Goal: Task Accomplishment & Management: Manage account settings

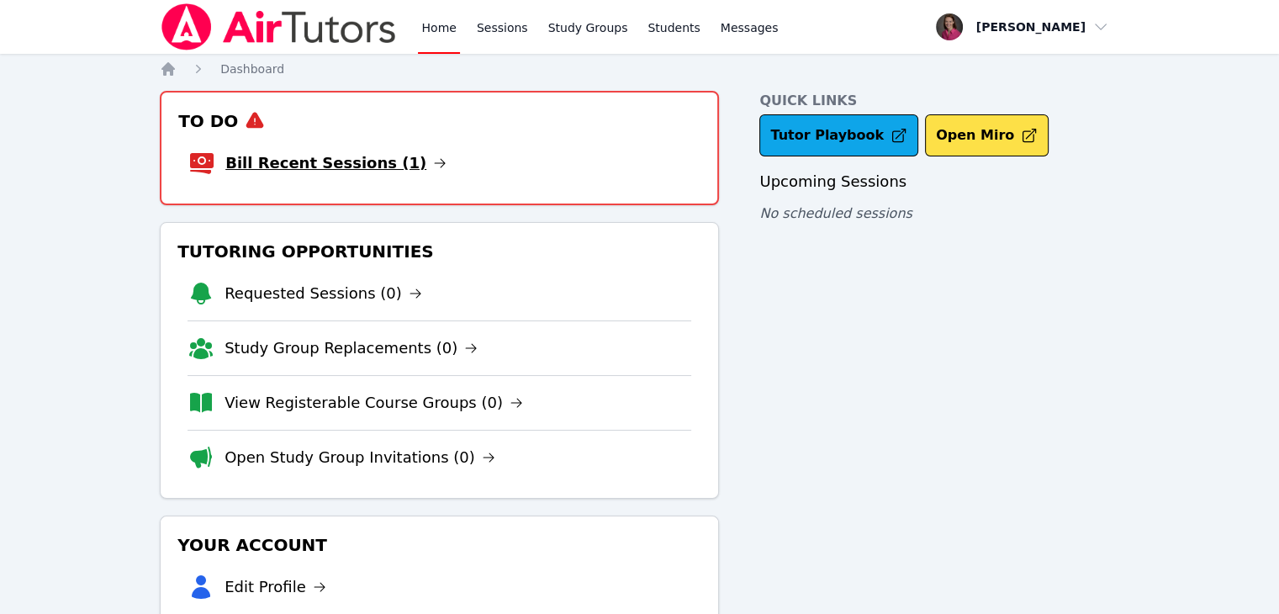
click at [325, 169] on link "Bill Recent Sessions (1)" at bounding box center [335, 163] width 221 height 24
click at [366, 159] on link "Bill Recent Sessions (1)" at bounding box center [335, 163] width 221 height 24
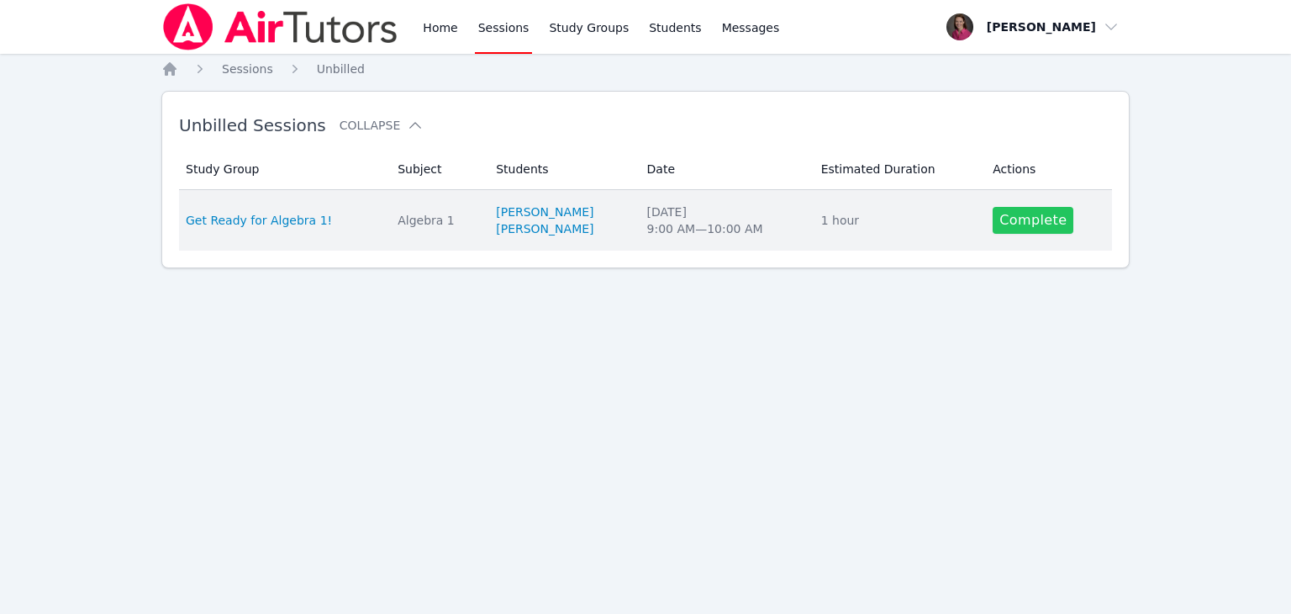
click at [1017, 211] on link "Complete" at bounding box center [1033, 220] width 81 height 27
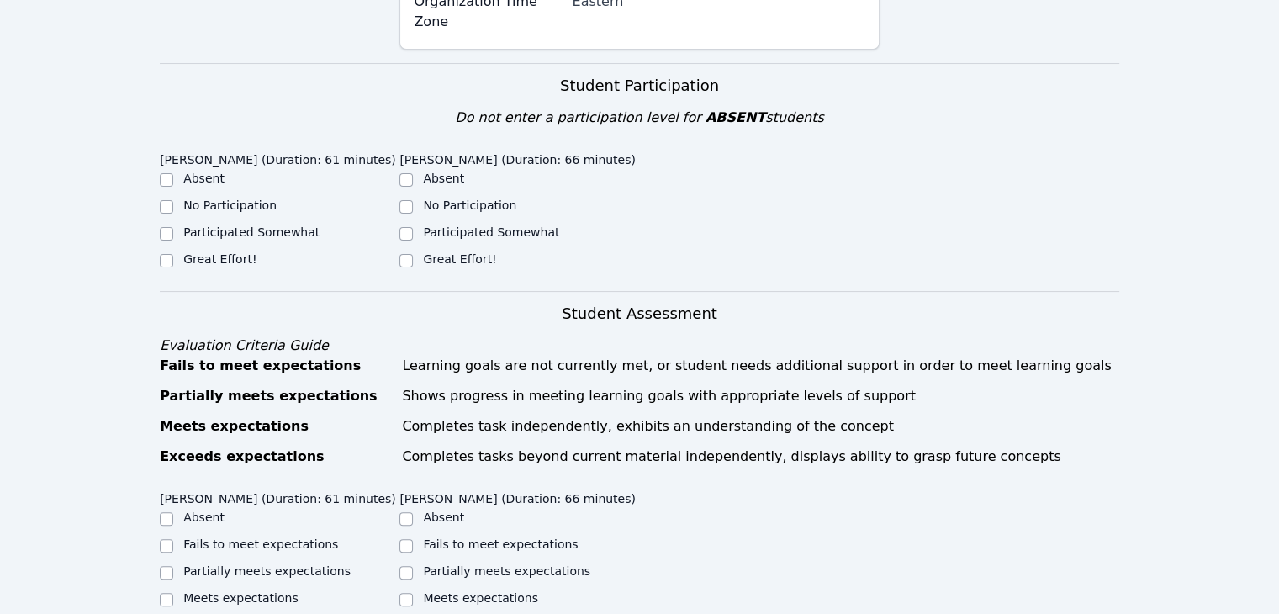
scroll to position [337, 0]
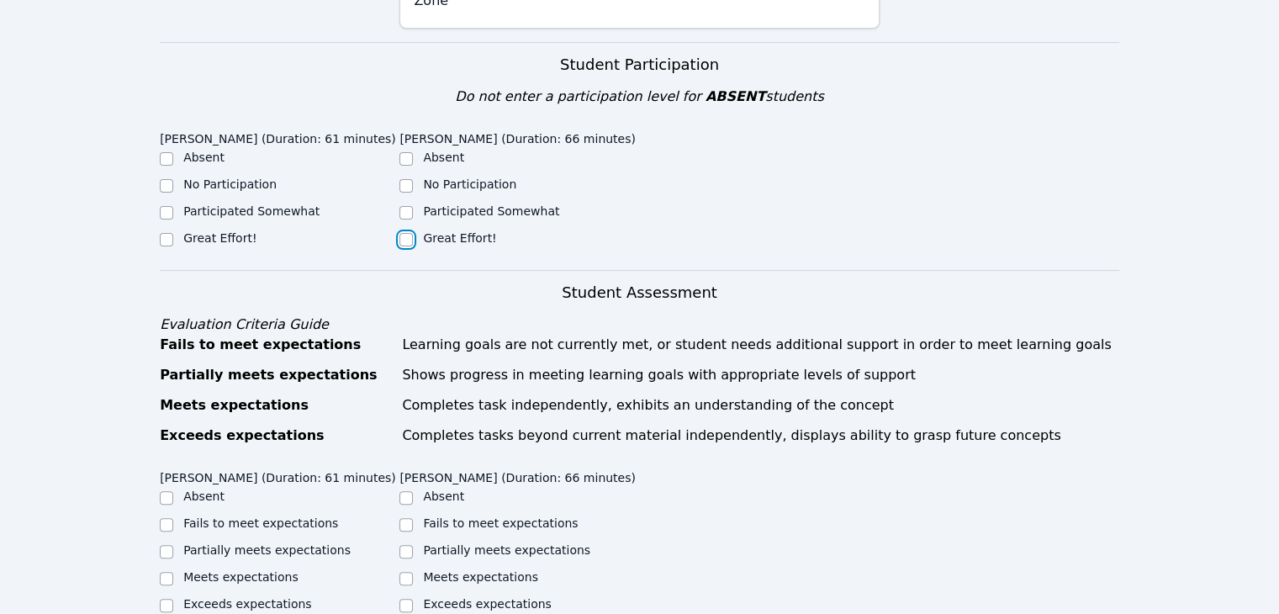
click at [404, 233] on input "Great Effort!" at bounding box center [405, 239] width 13 height 13
checkbox input "true"
click at [162, 233] on input "Great Effort!" at bounding box center [166, 239] width 13 height 13
checkbox input "true"
click at [166, 545] on input "Partially meets expectations" at bounding box center [166, 551] width 13 height 13
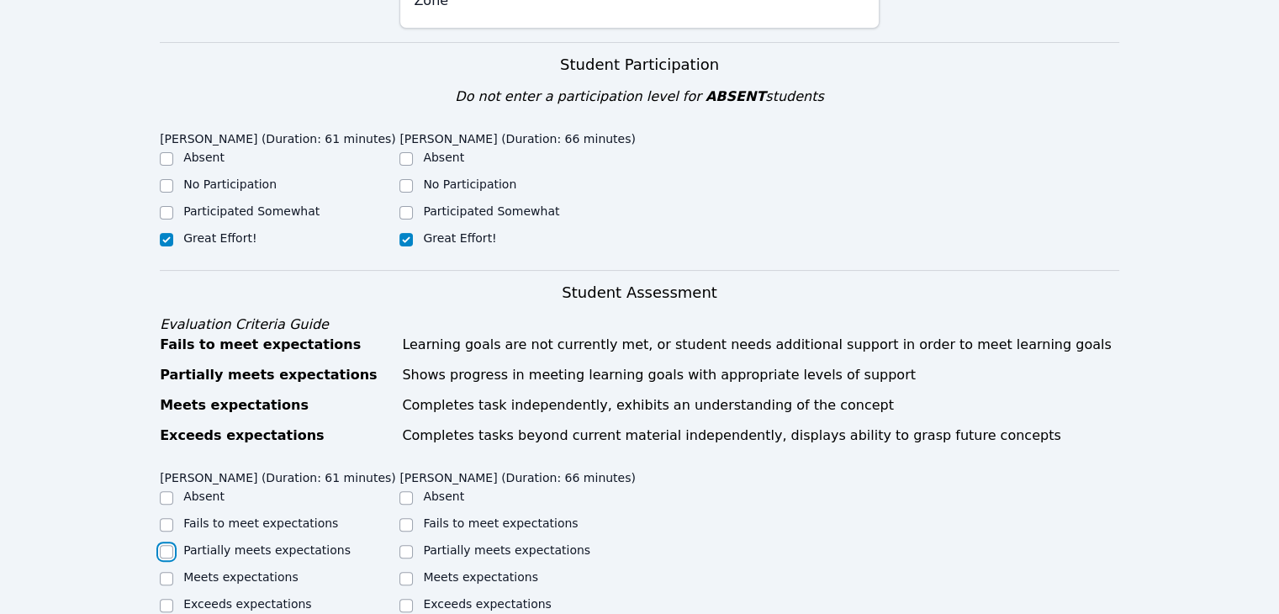
checkbox input "true"
click at [410, 572] on input "Meets expectations" at bounding box center [405, 578] width 13 height 13
checkbox input "true"
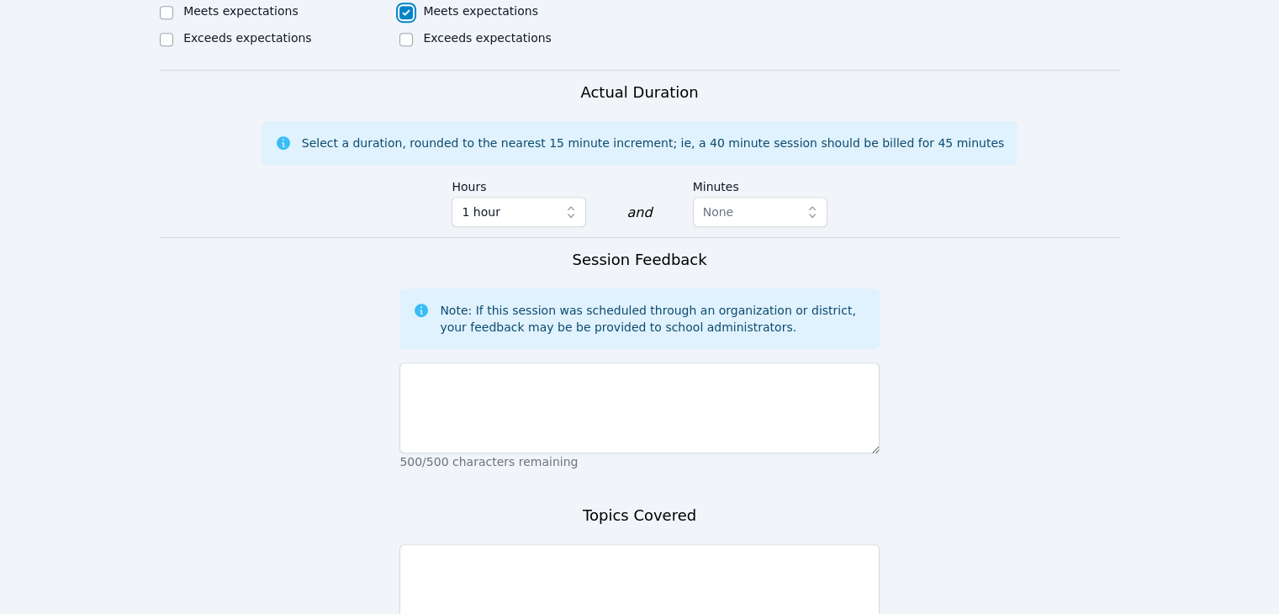
scroll to position [915, 0]
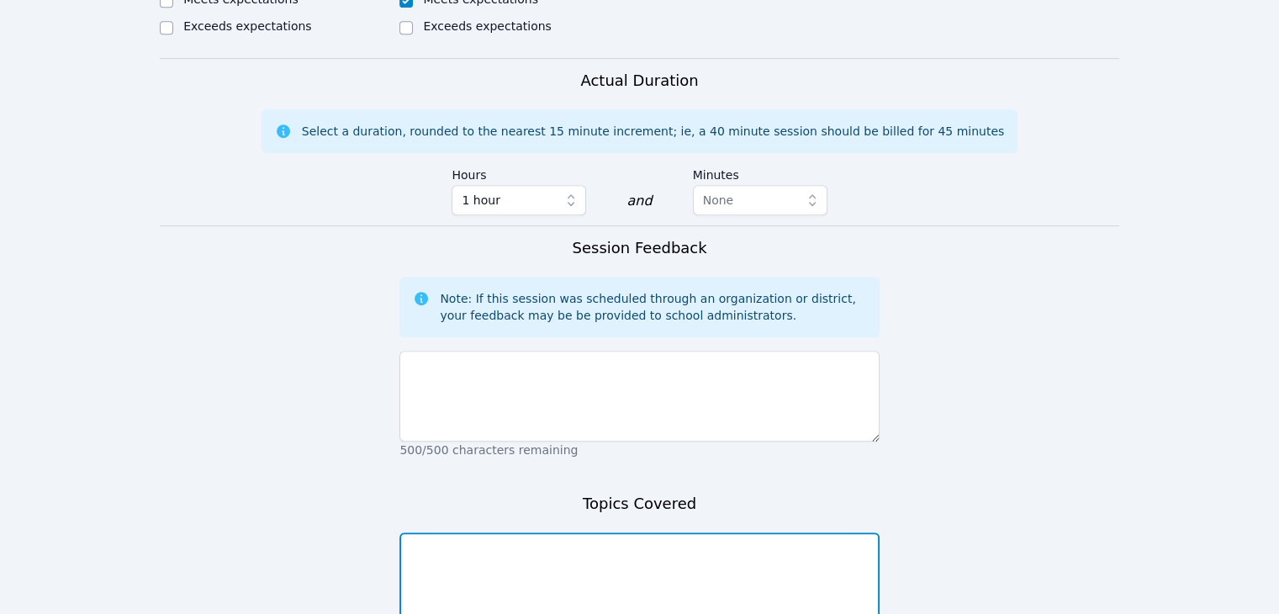
click at [541, 541] on textarea at bounding box center [638, 577] width 479 height 91
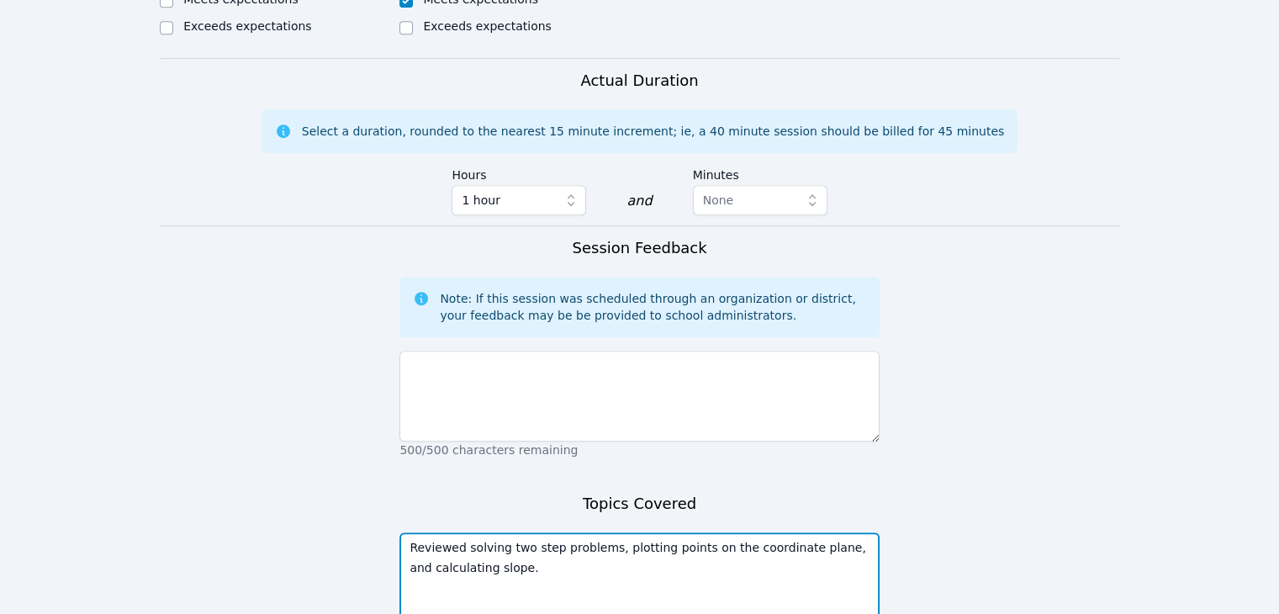
click at [588, 550] on textarea "Reviewed solving two step problems, plotting points on the coordinate plane, an…" at bounding box center [638, 577] width 479 height 91
click at [810, 532] on textarea "Reviewed solving two step problems, plotting points on the coordinate plane, an…" at bounding box center [638, 577] width 479 height 91
type textarea "Reviewed solving two step problems, plotting points on the coordinate plane, de…"
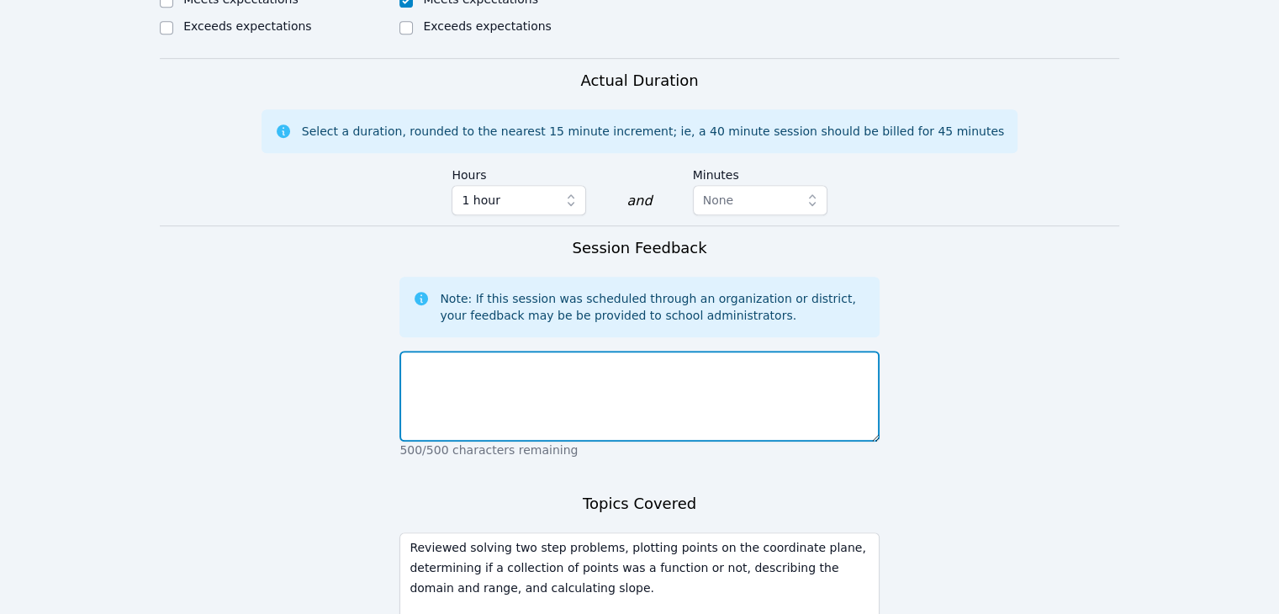
click at [545, 367] on textarea at bounding box center [638, 396] width 479 height 91
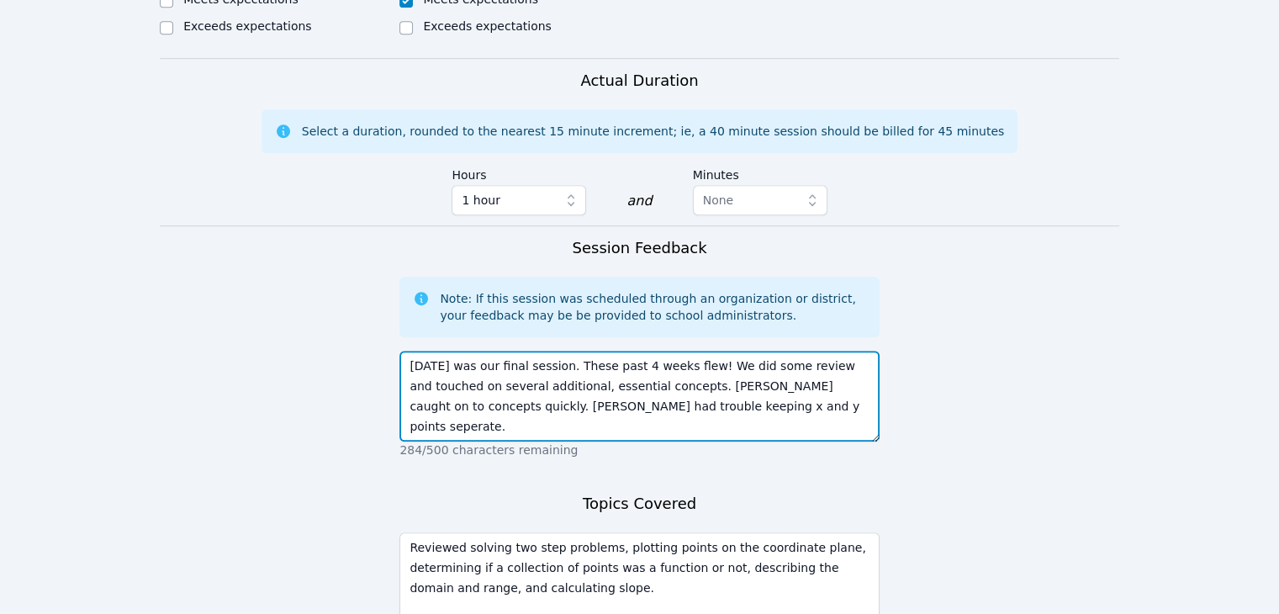
click at [623, 388] on textarea "Today was our final session. These past 4 weeks flew! We did some review and to…" at bounding box center [638, 396] width 479 height 91
click at [665, 387] on textarea "Today was our final session. These past 4 weeks flew! We did some review and to…" at bounding box center [638, 396] width 479 height 91
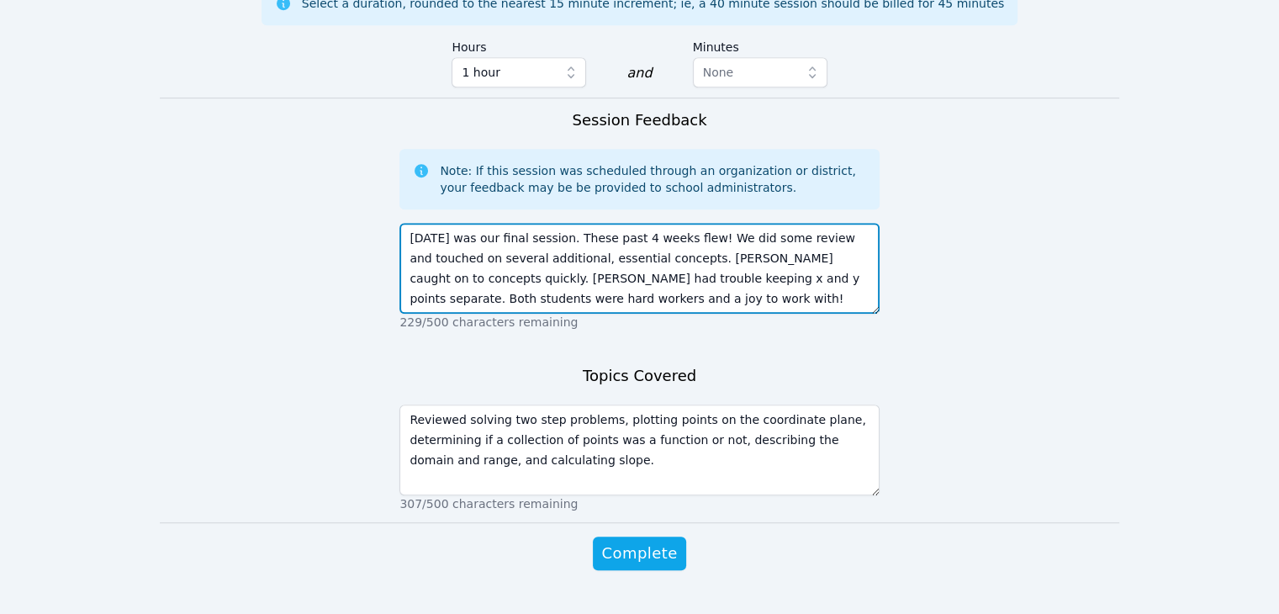
scroll to position [1058, 0]
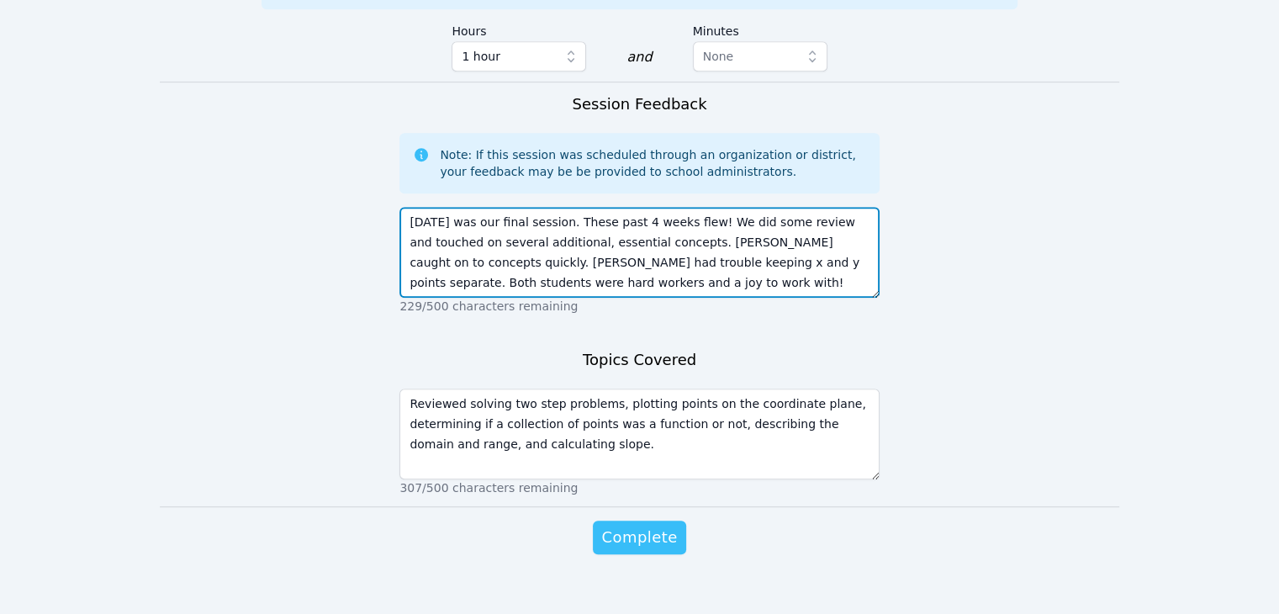
type textarea "Today was our final session. These past 4 weeks flew! We did some review and to…"
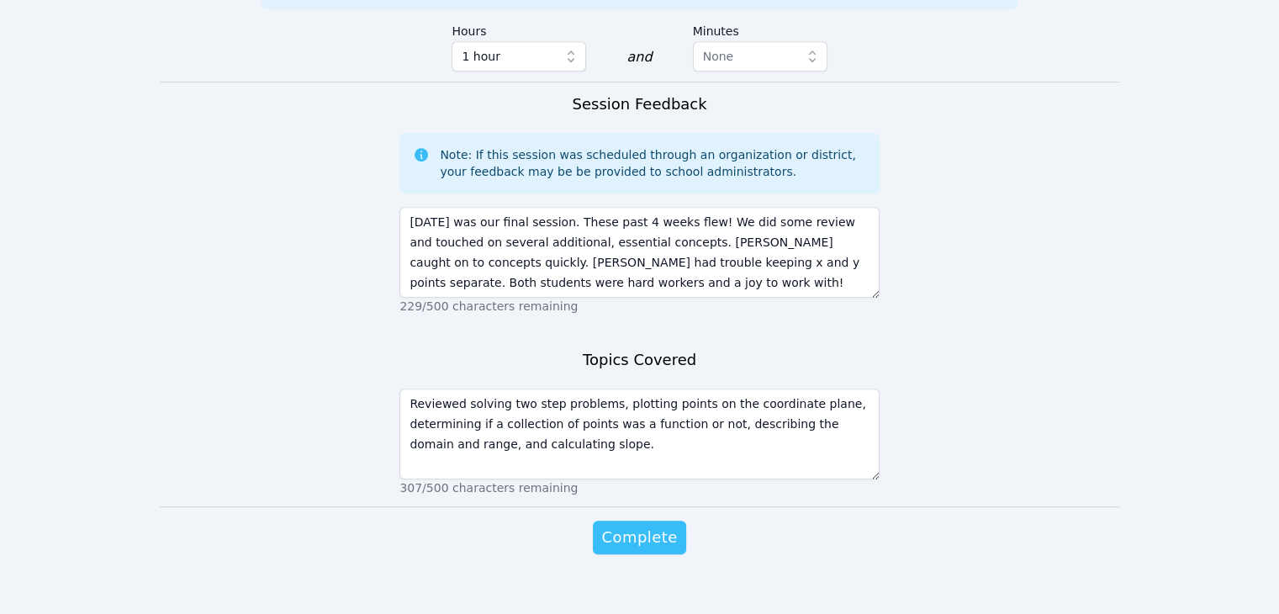
click at [652, 525] on span "Complete" at bounding box center [639, 537] width 76 height 24
